Goal: Information Seeking & Learning: Learn about a topic

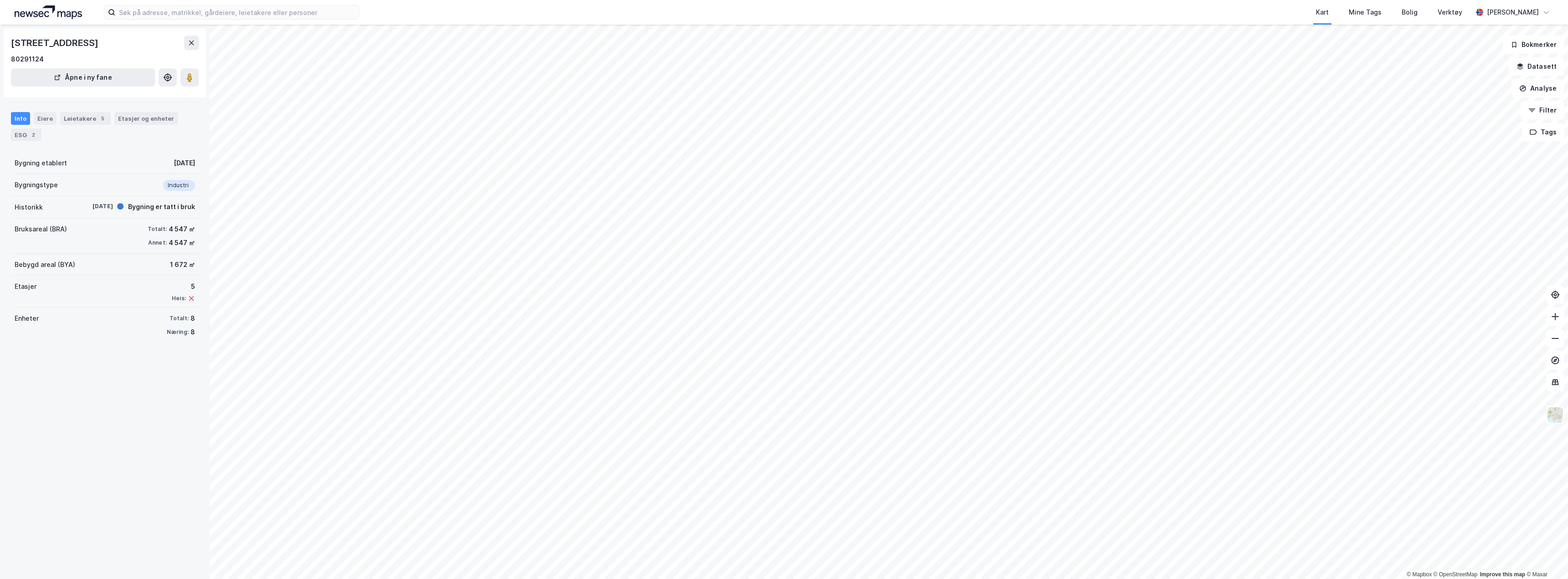
click at [130, 431] on div "[STREET_ADDRESS] 80291124 Åpne i ny fane Info Eiere Leietakere 5 Etasjer og enh…" at bounding box center [105, 301] width 209 height 554
click at [192, 46] on icon at bounding box center [192, 43] width 7 height 7
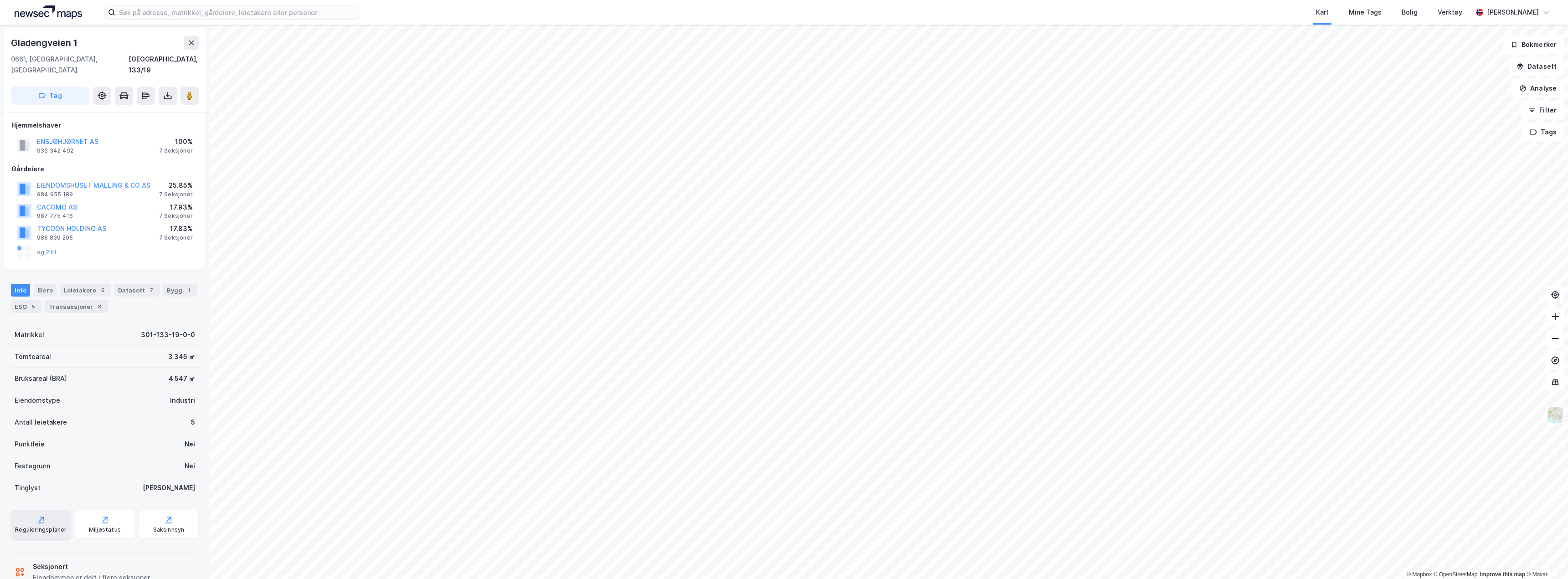
click at [59, 526] on div "Reguleringsplaner" at bounding box center [41, 530] width 52 height 7
